Goal: Task Accomplishment & Management: Use online tool/utility

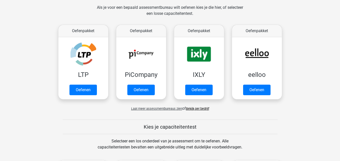
scroll to position [50, 0]
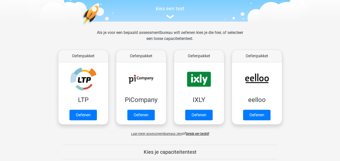
click at [171, 19] on div "kies een test" at bounding box center [169, 11] width 231 height 17
click at [173, 14] on link "kies een test" at bounding box center [169, 12] width 231 height 13
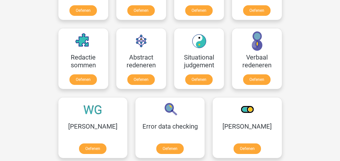
scroll to position [472, 0]
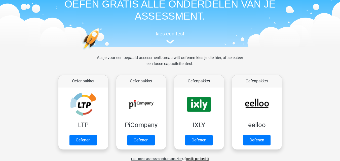
scroll to position [50, 0]
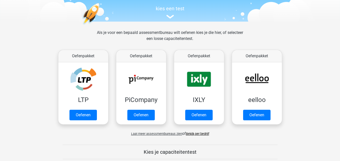
click at [165, 132] on span "Laat meer assessmentbureaus zien" at bounding box center [156, 134] width 51 height 4
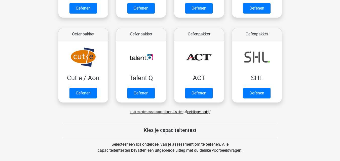
scroll to position [352, 0]
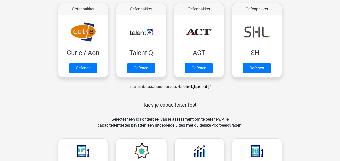
click at [169, 86] on span "Laat minder assessmentbureaus zien" at bounding box center [157, 87] width 54 height 4
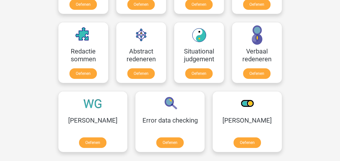
scroll to position [97, 0]
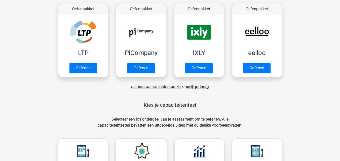
click at [170, 88] on span "Laat meer assessmentbureaus zien" at bounding box center [156, 87] width 51 height 4
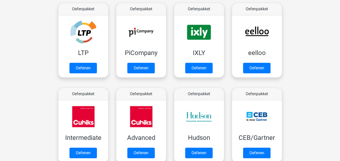
scroll to position [352, 0]
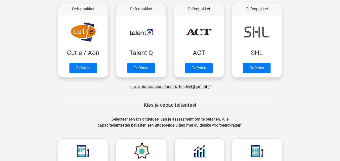
click at [204, 84] on div "Laat minder assessmentbureaus zien of Bekijk per bedrijf" at bounding box center [169, 85] width 231 height 10
click at [204, 86] on link "Bekijk per bedrijf" at bounding box center [198, 87] width 23 height 4
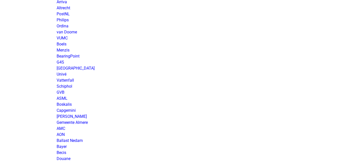
scroll to position [729, 0]
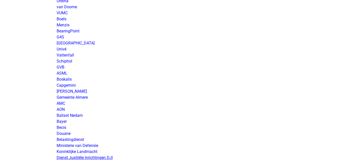
click at [102, 158] on link "Dienst Jusitiële Inrichtingen DJI" at bounding box center [85, 157] width 56 height 5
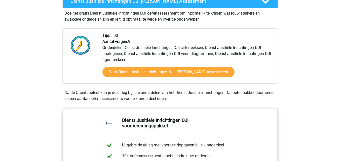
scroll to position [101, 0]
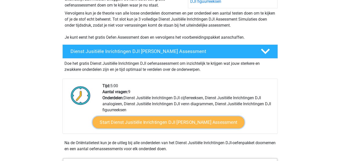
click at [132, 122] on link "Start Dienst Jusitiële Inrichtingen DJI Gratis Oefen Assessment" at bounding box center [168, 122] width 152 height 12
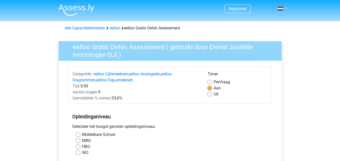
scroll to position [25, 0]
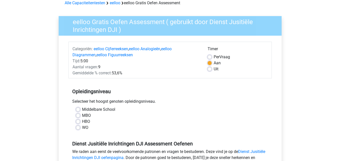
click at [87, 116] on label "MBO" at bounding box center [86, 116] width 9 height 6
click at [80, 116] on input "MBO" at bounding box center [78, 115] width 4 height 5
radio input "true"
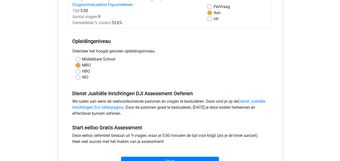
scroll to position [126, 0]
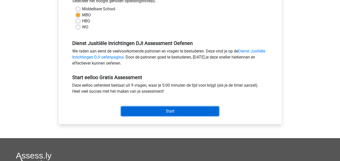
click at [186, 114] on input "Start" at bounding box center [170, 112] width 98 height 10
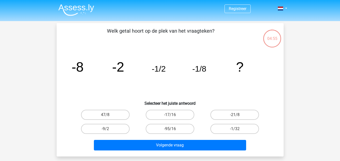
scroll to position [25, 0]
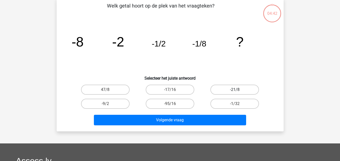
click at [229, 92] on label "-21/8" at bounding box center [234, 90] width 49 height 10
click at [235, 92] on input "-21/8" at bounding box center [236, 91] width 3 height 3
radio input "true"
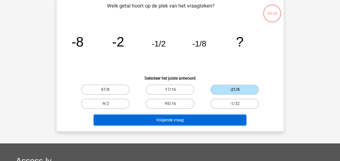
click at [200, 122] on button "Volgende vraag" at bounding box center [170, 120] width 152 height 11
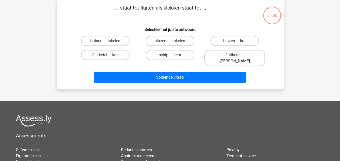
scroll to position [0, 0]
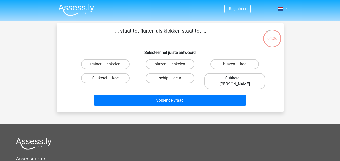
click at [251, 81] on label "fluitketel ... luiden" at bounding box center [234, 81] width 61 height 16
click at [238, 81] on input "fluitketel ... luiden" at bounding box center [236, 79] width 3 height 3
radio input "true"
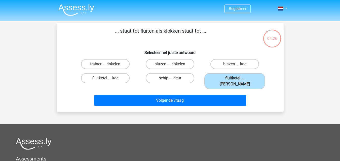
click at [235, 100] on div "Volgende vraag" at bounding box center [170, 101] width 194 height 13
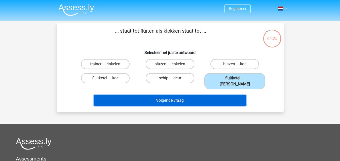
click at [235, 98] on button "Volgende vraag" at bounding box center [170, 100] width 152 height 11
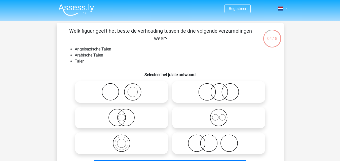
scroll to position [25, 0]
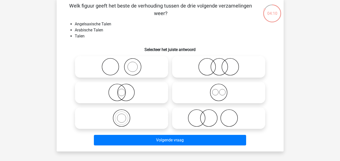
click at [217, 71] on icon at bounding box center [218, 67] width 89 height 18
click at [218, 64] on input "radio" at bounding box center [219, 62] width 3 height 3
radio input "true"
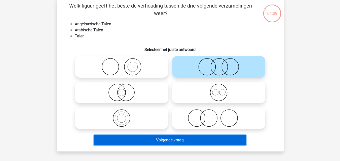
click at [187, 141] on button "Volgende vraag" at bounding box center [170, 140] width 152 height 11
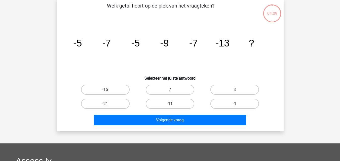
scroll to position [23, 0]
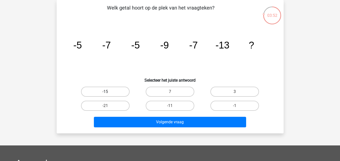
click at [90, 88] on label "-15" at bounding box center [105, 92] width 49 height 10
click at [105, 92] on input "-15" at bounding box center [106, 93] width 3 height 3
radio input "true"
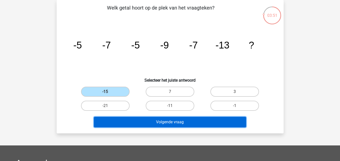
click at [166, 120] on button "Volgende vraag" at bounding box center [170, 122] width 152 height 11
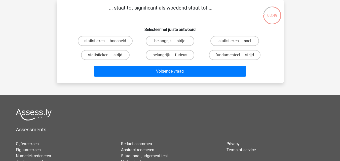
scroll to position [0, 0]
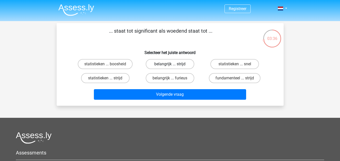
click at [188, 61] on label "belangrijk ... strijd" at bounding box center [170, 64] width 49 height 10
click at [173, 64] on input "belangrijk ... strijd" at bounding box center [171, 65] width 3 height 3
radio input "true"
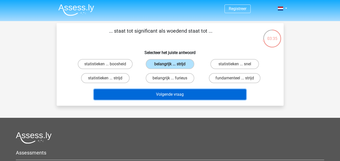
click at [188, 97] on button "Volgende vraag" at bounding box center [170, 94] width 152 height 11
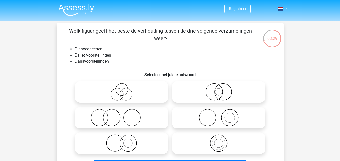
click at [224, 89] on icon at bounding box center [218, 92] width 89 height 18
click at [222, 89] on input "radio" at bounding box center [219, 87] width 3 height 3
radio input "true"
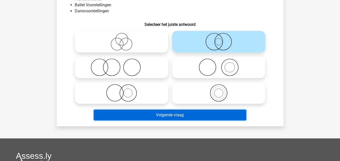
click at [219, 113] on button "Volgende vraag" at bounding box center [170, 115] width 152 height 11
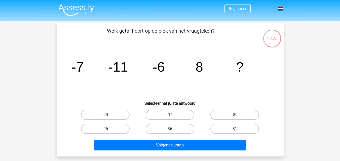
scroll to position [25, 0]
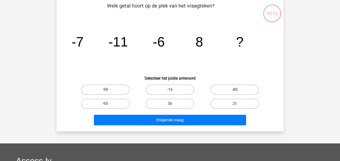
click at [221, 101] on label "31" at bounding box center [234, 104] width 49 height 10
click at [235, 104] on input "31" at bounding box center [236, 105] width 3 height 3
radio input "true"
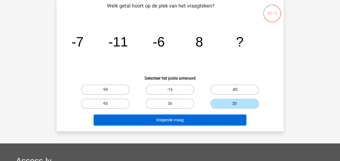
click at [223, 123] on button "Volgende vraag" at bounding box center [170, 120] width 152 height 11
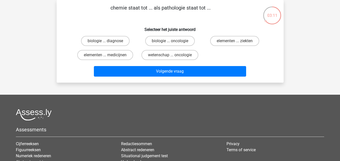
scroll to position [0, 0]
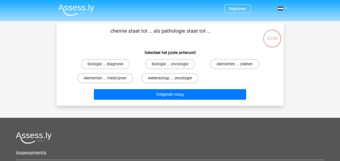
click at [194, 77] on label "wetenschap ... oncologie" at bounding box center [169, 78] width 57 height 10
click input "wetenschap ... oncologie"
radio input "true"
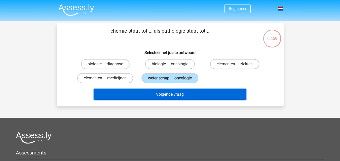
click button "Volgende vraag"
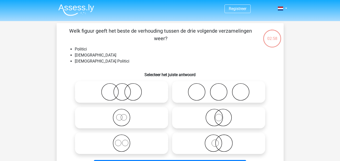
scroll to position [23, 0]
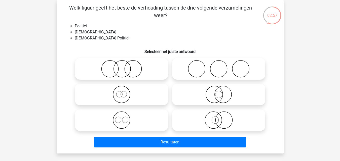
click icon
click input "radio"
radio input "true"
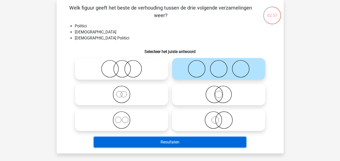
click button "Resultaten"
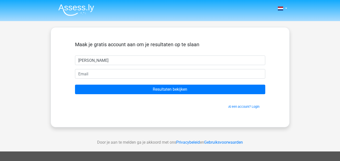
type input "[PERSON_NAME]"
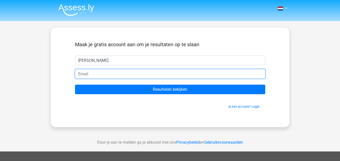
click at [216, 75] on input "email" at bounding box center [170, 74] width 190 height 10
type input "[EMAIL_ADDRESS][DOMAIN_NAME]"
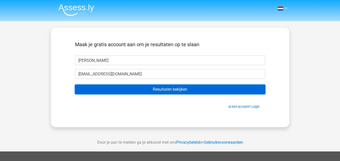
click at [134, 93] on input "Resultaten bekijken" at bounding box center [170, 90] width 190 height 10
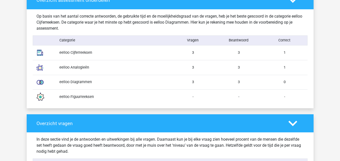
scroll to position [452, 0]
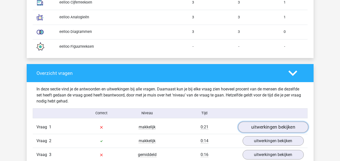
click at [250, 127] on link "uitwerkingen bekijken" at bounding box center [273, 127] width 70 height 11
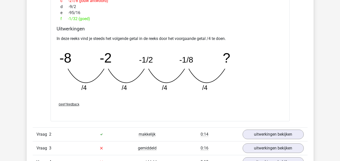
scroll to position [729, 0]
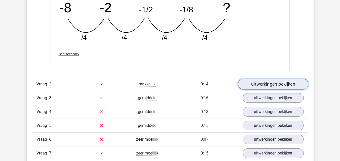
click at [263, 87] on link "uitwerkingen bekijken" at bounding box center [273, 84] width 70 height 11
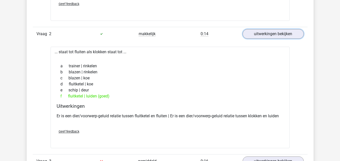
scroll to position [855, 0]
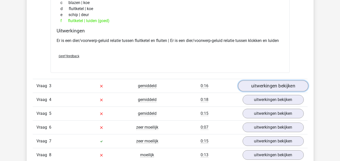
click at [257, 84] on link "uitwerkingen bekijken" at bounding box center [273, 85] width 70 height 11
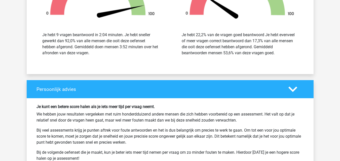
scroll to position [1508, 0]
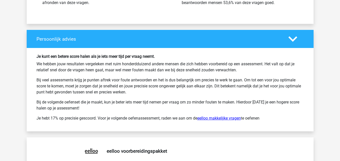
click at [235, 119] on link "eelloo makkelijke vragen" at bounding box center [218, 118] width 43 height 5
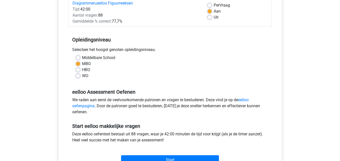
scroll to position [101, 0]
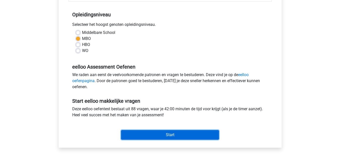
click at [179, 132] on input "Start" at bounding box center [170, 135] width 98 height 10
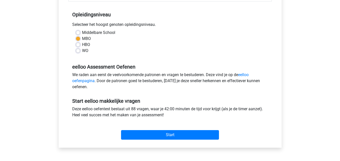
scroll to position [0, 0]
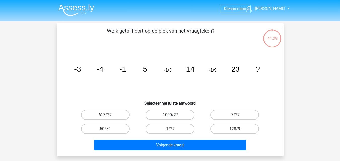
click at [160, 112] on label "-1000/27" at bounding box center [170, 115] width 49 height 10
click at [170, 115] on input "-1000/27" at bounding box center [171, 116] width 3 height 3
radio input "true"
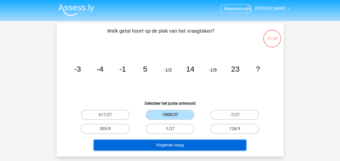
click at [166, 147] on button "Volgende vraag" at bounding box center [170, 145] width 152 height 11
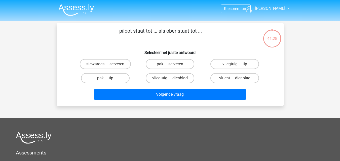
scroll to position [23, 0]
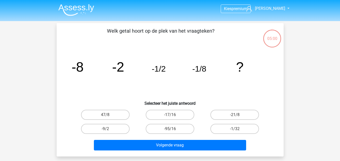
scroll to position [23, 0]
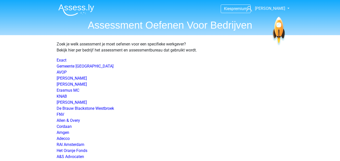
scroll to position [729, 0]
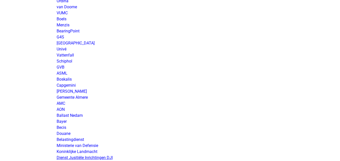
click at [102, 156] on link "Dienst Jusitiële Inrichtingen DJI" at bounding box center [85, 157] width 56 height 5
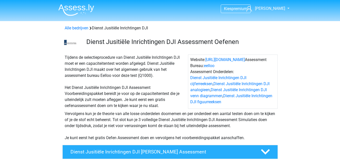
scroll to position [50, 0]
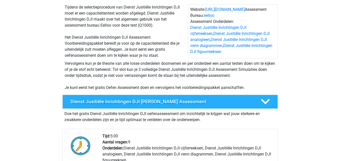
click at [142, 104] on h4 "Dienst Jusitiële Inrichtingen DJI Gratis Oefen Assessment" at bounding box center [161, 102] width 182 height 6
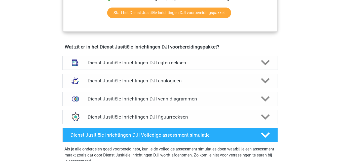
scroll to position [352, 0]
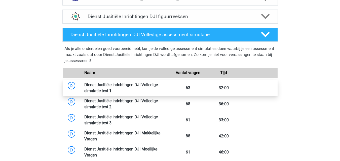
click at [111, 88] on link at bounding box center [111, 90] width 0 height 5
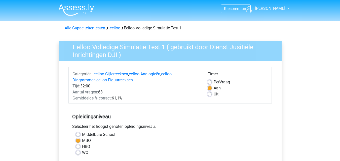
scroll to position [101, 0]
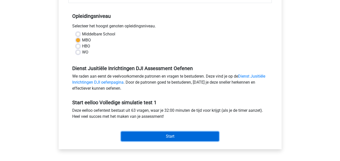
click at [172, 134] on input "Start" at bounding box center [170, 137] width 98 height 10
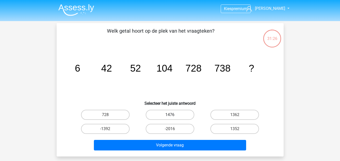
click at [152, 114] on label "1476" at bounding box center [170, 115] width 49 height 10
click at [170, 115] on input "1476" at bounding box center [171, 116] width 3 height 3
radio input "true"
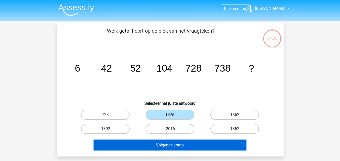
click at [144, 140] on button "Volgende vraag" at bounding box center [170, 145] width 152 height 11
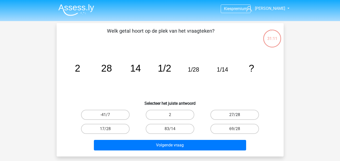
click at [245, 114] on label "27/28" at bounding box center [234, 115] width 49 height 10
click at [238, 115] on input "27/28" at bounding box center [236, 116] width 3 height 3
radio input "true"
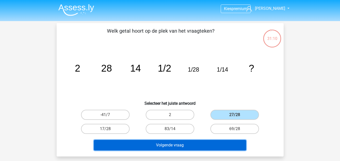
click at [203, 143] on button "Volgende vraag" at bounding box center [170, 145] width 152 height 11
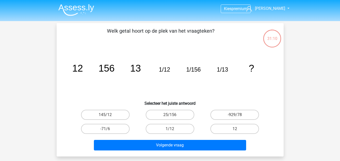
scroll to position [23, 0]
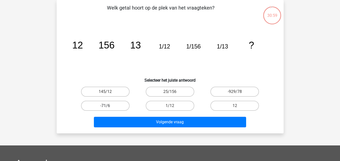
click at [106, 102] on label "-71/6" at bounding box center [105, 106] width 49 height 10
click at [106, 106] on input "-71/6" at bounding box center [106, 107] width 3 height 3
radio input "true"
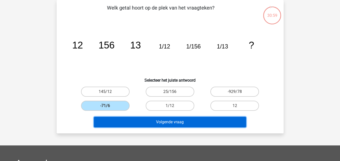
click at [150, 120] on button "Volgende vraag" at bounding box center [170, 122] width 152 height 11
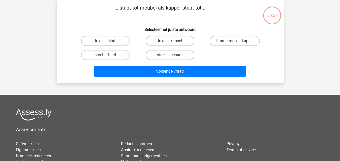
scroll to position [0, 0]
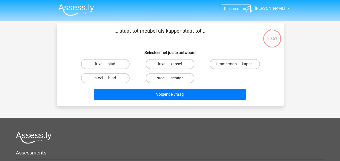
click at [178, 77] on label "stoel ... schaar" at bounding box center [170, 78] width 49 height 10
click at [173, 78] on input "stoel ... schaar" at bounding box center [171, 79] width 3 height 3
radio input "true"
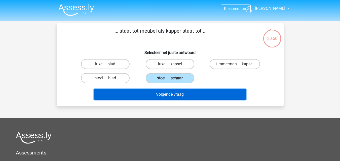
click at [179, 94] on button "Volgende vraag" at bounding box center [170, 94] width 152 height 11
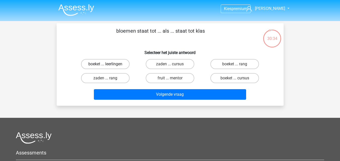
click at [124, 62] on label "boeket ... leerlingen" at bounding box center [105, 64] width 49 height 10
click at [108, 64] on input "boeket ... leerlingen" at bounding box center [106, 65] width 3 height 3
radio input "true"
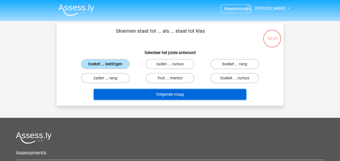
click at [153, 93] on button "Volgende vraag" at bounding box center [170, 94] width 152 height 11
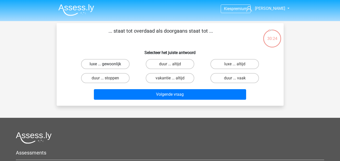
click at [97, 60] on label "luxe ... gewoonlijk" at bounding box center [105, 64] width 49 height 10
click at [105, 64] on input "luxe ... gewoonlijk" at bounding box center [106, 65] width 3 height 3
radio input "true"
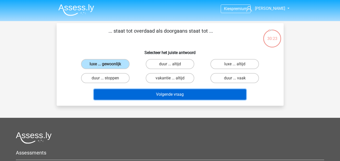
click at [131, 94] on button "Volgende vraag" at bounding box center [170, 94] width 152 height 11
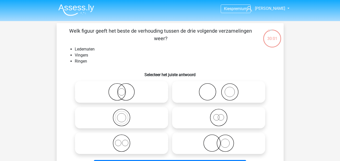
scroll to position [25, 0]
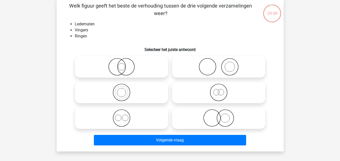
click at [142, 87] on icon at bounding box center [121, 93] width 89 height 18
click at [125, 87] on input "radio" at bounding box center [122, 88] width 3 height 3
radio input "true"
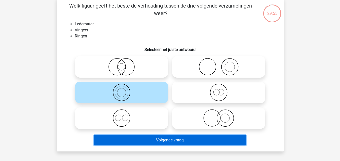
click at [170, 139] on button "Volgende vraag" at bounding box center [170, 140] width 152 height 11
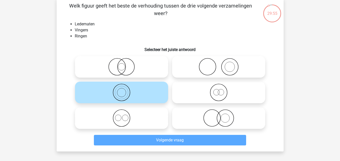
scroll to position [23, 0]
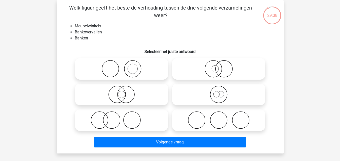
click at [143, 95] on icon at bounding box center [121, 95] width 89 height 18
click at [125, 92] on input "radio" at bounding box center [122, 90] width 3 height 3
radio input "true"
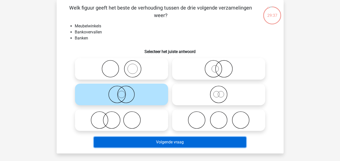
click at [167, 144] on button "Volgende vraag" at bounding box center [170, 142] width 152 height 11
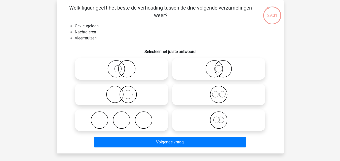
click at [159, 128] on icon at bounding box center [121, 120] width 89 height 18
click at [125, 118] on input "radio" at bounding box center [122, 115] width 3 height 3
radio input "true"
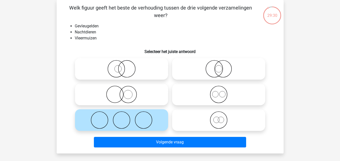
click at [205, 123] on icon at bounding box center [218, 120] width 89 height 18
click at [218, 118] on input "radio" at bounding box center [219, 115] width 3 height 3
radio input "true"
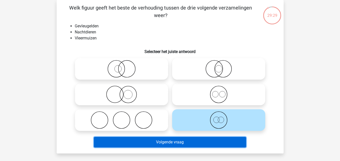
click at [199, 143] on button "Volgende vraag" at bounding box center [170, 142] width 152 height 11
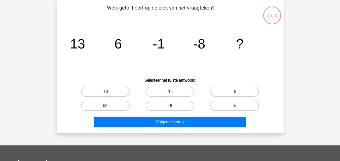
click at [175, 91] on label "-15" at bounding box center [170, 92] width 49 height 10
click at [173, 92] on input "-15" at bounding box center [171, 93] width 3 height 3
radio input "true"
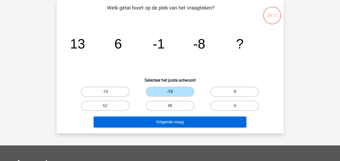
click at [175, 125] on button "Volgende vraag" at bounding box center [170, 122] width 152 height 11
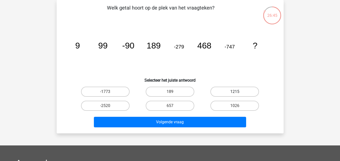
click at [229, 92] on label "1215" at bounding box center [234, 92] width 49 height 10
click at [235, 92] on input "1215" at bounding box center [236, 93] width 3 height 3
radio input "true"
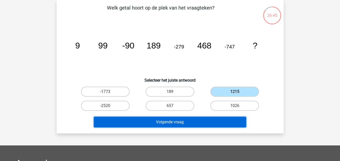
click at [225, 118] on button "Volgende vraag" at bounding box center [170, 122] width 152 height 11
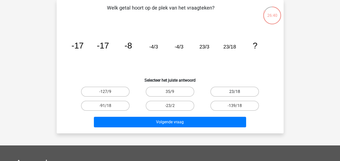
click at [230, 95] on label "23/18" at bounding box center [234, 92] width 49 height 10
click at [235, 95] on input "23/18" at bounding box center [236, 93] width 3 height 3
radio input "true"
click at [226, 105] on label "-139/18" at bounding box center [234, 106] width 49 height 10
click at [235, 106] on input "-139/18" at bounding box center [236, 107] width 3 height 3
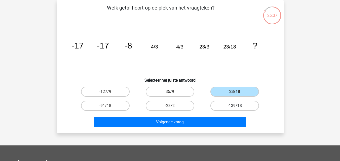
radio input "true"
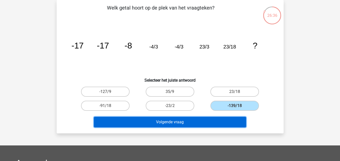
click at [227, 121] on button "Volgende vraag" at bounding box center [170, 122] width 152 height 11
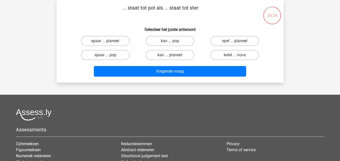
scroll to position [0, 0]
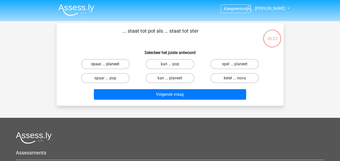
click at [101, 65] on label "spaar ... planeet" at bounding box center [105, 64] width 49 height 10
click at [105, 65] on input "spaar ... planeet" at bounding box center [106, 65] width 3 height 3
radio input "true"
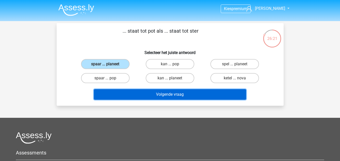
click at [132, 94] on button "Volgende vraag" at bounding box center [170, 94] width 152 height 11
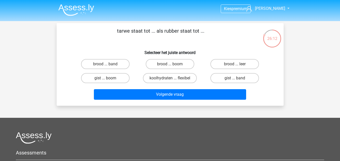
click at [237, 67] on input "brood ... leer" at bounding box center [236, 65] width 3 height 3
radio input "true"
click at [242, 81] on label "gist ... band" at bounding box center [234, 78] width 49 height 10
click at [238, 81] on input "gist ... band" at bounding box center [236, 79] width 3 height 3
radio input "true"
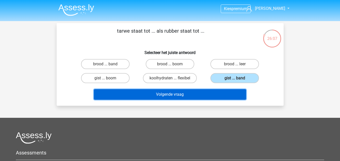
click at [235, 92] on button "Volgende vraag" at bounding box center [170, 94] width 152 height 11
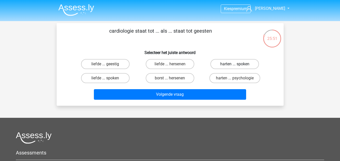
click at [241, 66] on label "harten ... spoken" at bounding box center [234, 64] width 49 height 10
click at [238, 66] on input "harten ... spoken" at bounding box center [236, 65] width 3 height 3
radio input "true"
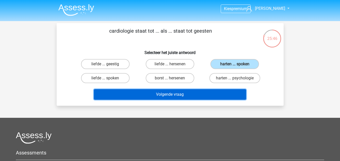
click at [231, 96] on button "Volgende vraag" at bounding box center [170, 94] width 152 height 11
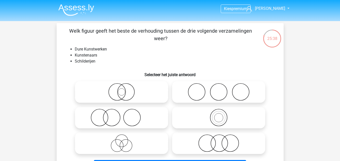
click at [228, 146] on icon at bounding box center [218, 143] width 89 height 18
click at [222, 141] on input "radio" at bounding box center [219, 139] width 3 height 3
radio input "true"
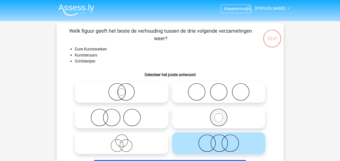
scroll to position [50, 0]
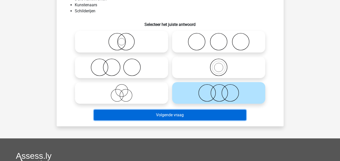
click at [209, 116] on button "Volgende vraag" at bounding box center [170, 115] width 152 height 11
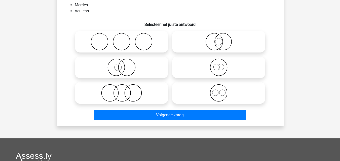
scroll to position [23, 0]
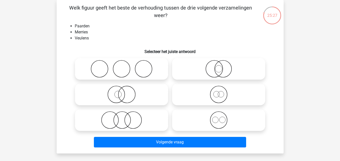
click at [217, 79] on label at bounding box center [218, 69] width 93 height 22
click at [218, 66] on input "radio" at bounding box center [219, 64] width 3 height 3
radio input "true"
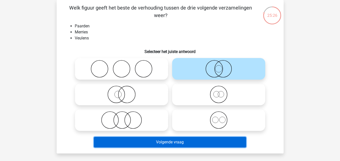
click at [203, 142] on button "Volgende vraag" at bounding box center [170, 142] width 152 height 11
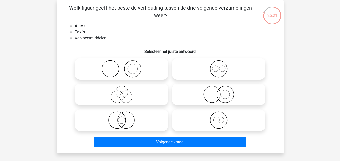
click at [131, 98] on icon at bounding box center [121, 95] width 89 height 18
click at [125, 92] on input "radio" at bounding box center [122, 90] width 3 height 3
radio input "true"
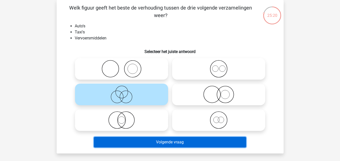
click at [169, 144] on button "Volgende vraag" at bounding box center [170, 142] width 152 height 11
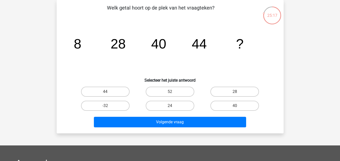
scroll to position [0, 0]
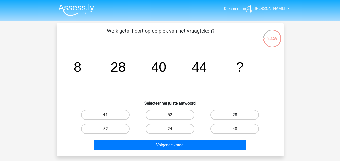
click at [223, 119] on label "28" at bounding box center [234, 115] width 49 height 10
click at [235, 118] on input "28" at bounding box center [236, 116] width 3 height 3
radio input "true"
click at [165, 113] on label "52" at bounding box center [170, 115] width 49 height 10
click at [170, 115] on input "52" at bounding box center [171, 116] width 3 height 3
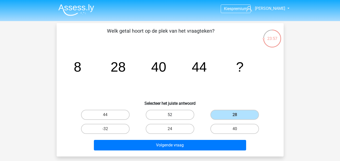
radio input "true"
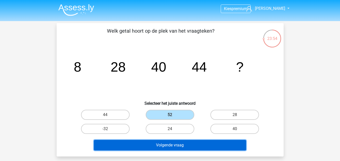
click at [179, 144] on button "Volgende vraag" at bounding box center [170, 145] width 152 height 11
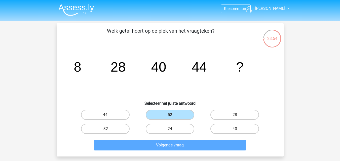
scroll to position [23, 0]
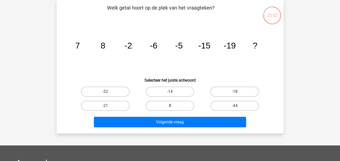
drag, startPoint x: 159, startPoint y: 107, endPoint x: 159, endPoint y: 111, distance: 3.5
click at [159, 108] on label "8" at bounding box center [170, 106] width 49 height 10
click at [170, 108] on input "8" at bounding box center [171, 107] width 3 height 3
radio input "true"
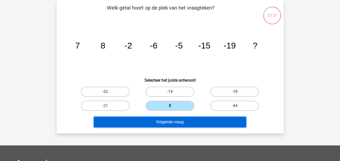
click at [160, 121] on button "Volgende vraag" at bounding box center [170, 122] width 152 height 11
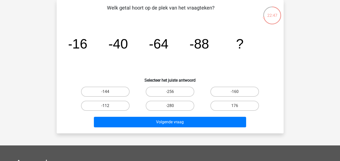
click at [95, 108] on label "-112" at bounding box center [105, 106] width 49 height 10
click at [105, 108] on input "-112" at bounding box center [106, 107] width 3 height 3
radio input "true"
click at [124, 131] on div "Welk getal hoort op de plek van het vraagteken? image/svg+xml -16 -40 -64 -88 ?…" at bounding box center [170, 66] width 227 height 133
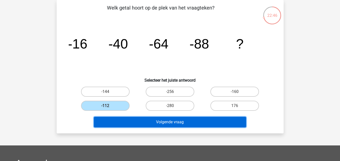
click at [125, 127] on button "Volgende vraag" at bounding box center [170, 122] width 152 height 11
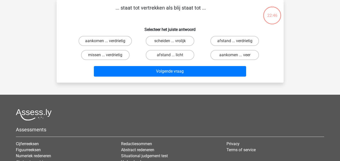
scroll to position [0, 0]
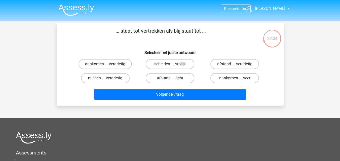
click at [110, 67] on label "aankomen ... verdrietig" at bounding box center [104, 64] width 53 height 10
click at [108, 67] on input "aankomen ... verdrietig" at bounding box center [106, 65] width 3 height 3
radio input "true"
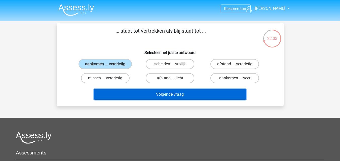
click at [115, 90] on button "Volgende vraag" at bounding box center [170, 94] width 152 height 11
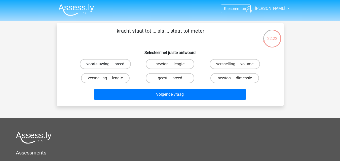
click at [124, 64] on label "voortstuwing ... breed" at bounding box center [105, 64] width 51 height 10
click at [108, 64] on input "voortstuwing ... breed" at bounding box center [106, 65] width 3 height 3
radio input "true"
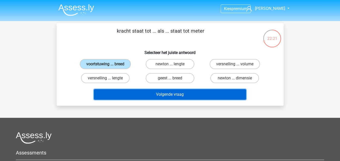
click at [128, 95] on button "Volgende vraag" at bounding box center [170, 94] width 152 height 11
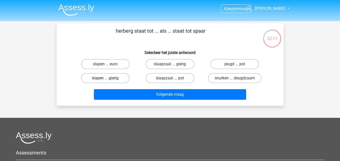
click at [108, 75] on label "slapen ... gierig" at bounding box center [105, 78] width 49 height 10
click at [108, 78] on input "slapen ... gierig" at bounding box center [106, 79] width 3 height 3
radio input "true"
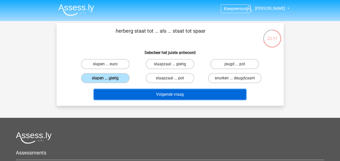
click at [112, 92] on button "Volgende vraag" at bounding box center [170, 94] width 152 height 11
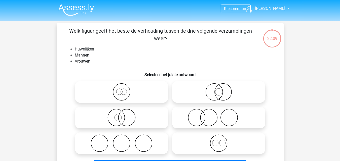
scroll to position [23, 0]
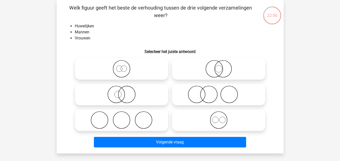
click at [216, 120] on icon at bounding box center [218, 120] width 89 height 18
click at [218, 118] on input "radio" at bounding box center [219, 115] width 3 height 3
radio input "true"
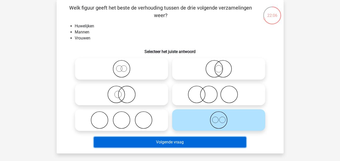
click at [211, 145] on button "Volgende vraag" at bounding box center [170, 142] width 152 height 11
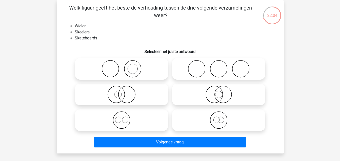
click at [213, 75] on icon at bounding box center [218, 69] width 89 height 18
click at [218, 66] on input "radio" at bounding box center [219, 64] width 3 height 3
radio input "true"
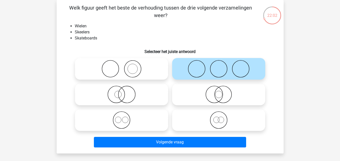
click at [216, 124] on icon at bounding box center [218, 120] width 89 height 18
click at [218, 118] on input "radio" at bounding box center [219, 115] width 3 height 3
radio input "true"
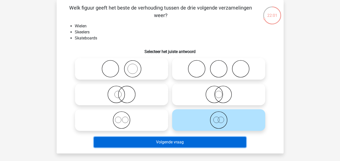
click at [206, 146] on button "Volgende vraag" at bounding box center [170, 142] width 152 height 11
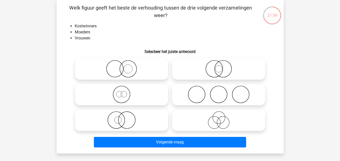
click at [213, 122] on icon at bounding box center [218, 120] width 89 height 18
click at [218, 118] on input "radio" at bounding box center [219, 115] width 3 height 3
radio input "true"
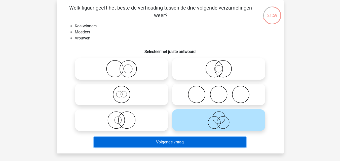
click at [207, 144] on button "Volgende vraag" at bounding box center [170, 142] width 152 height 11
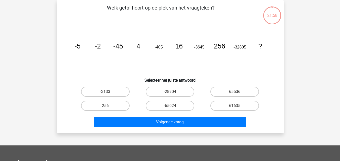
scroll to position [0, 0]
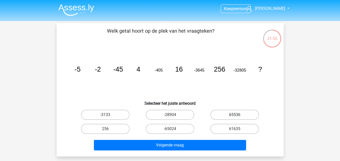
click at [227, 112] on label "65536" at bounding box center [234, 115] width 49 height 10
click at [235, 115] on input "65536" at bounding box center [236, 116] width 3 height 3
radio input "true"
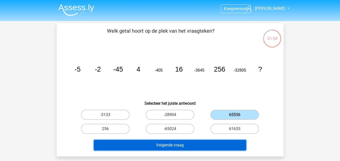
click at [210, 149] on button "Volgende vraag" at bounding box center [170, 145] width 152 height 11
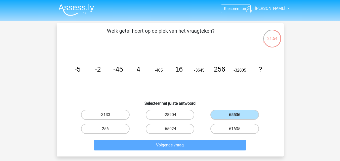
scroll to position [23, 0]
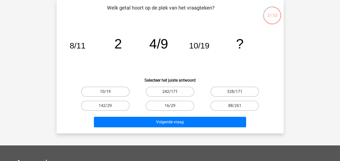
click at [165, 96] on label "242/171" at bounding box center [170, 92] width 49 height 10
click at [170, 95] on input "242/171" at bounding box center [171, 93] width 3 height 3
radio input "true"
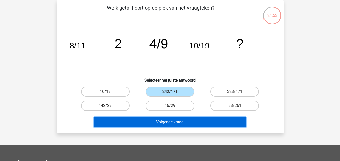
click at [163, 119] on button "Volgende vraag" at bounding box center [170, 122] width 152 height 11
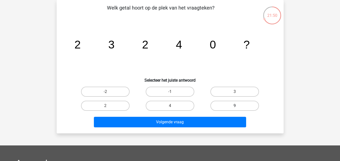
click at [235, 104] on label "9" at bounding box center [234, 106] width 49 height 10
click at [235, 106] on input "9" at bounding box center [236, 107] width 3 height 3
radio input "true"
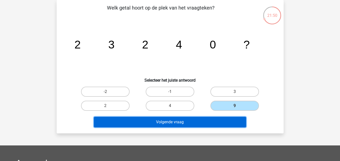
click at [228, 122] on button "Volgende vraag" at bounding box center [170, 122] width 152 height 11
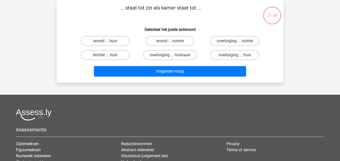
scroll to position [0, 0]
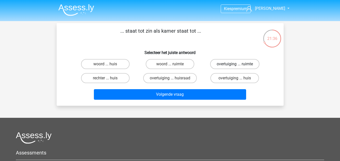
click at [227, 68] on label "overtuiging ... ruimte" at bounding box center [234, 64] width 49 height 10
click at [235, 67] on input "overtuiging ... ruimte" at bounding box center [236, 65] width 3 height 3
radio input "true"
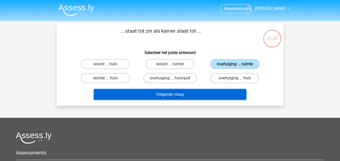
click at [227, 99] on button "Volgende vraag" at bounding box center [170, 94] width 152 height 11
